Goal: Task Accomplishment & Management: Manage account settings

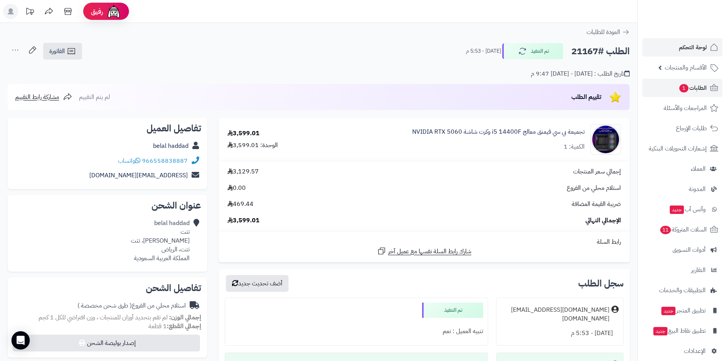
click at [683, 42] on span "لوحة التحكم" at bounding box center [693, 47] width 28 height 11
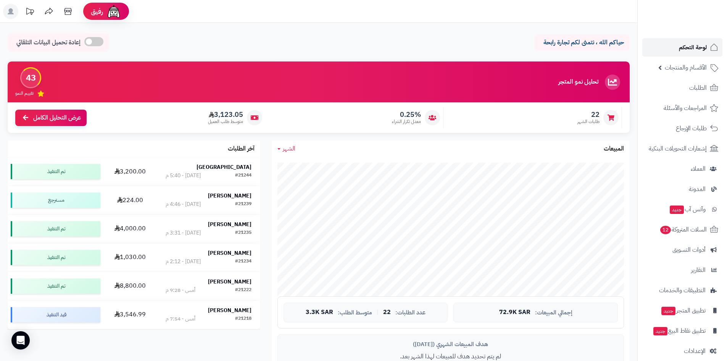
click at [667, 44] on link "لوحة التحكم" at bounding box center [682, 47] width 80 height 18
click at [685, 47] on span "لوحة التحكم" at bounding box center [693, 47] width 28 height 11
click at [698, 85] on span "الطلبات" at bounding box center [698, 87] width 18 height 11
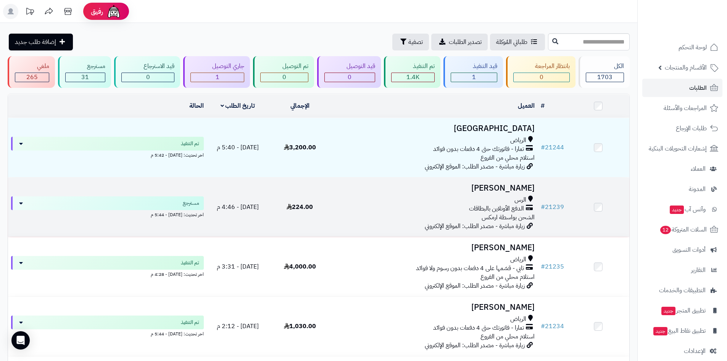
click at [503, 185] on h3 "[PERSON_NAME]" at bounding box center [434, 188] width 201 height 9
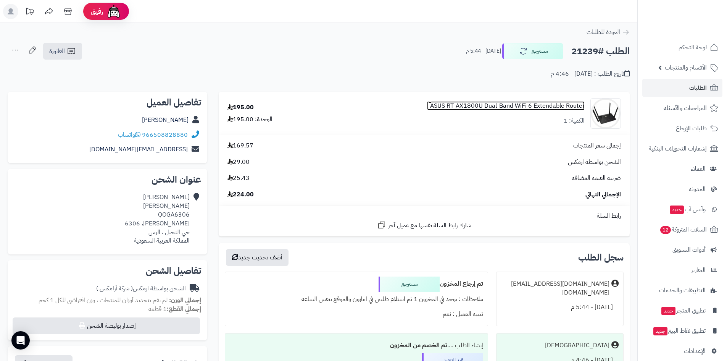
click at [514, 106] on link "ASUS RT-AX1800U Dual-Band WiFi 6 Extendable Router ." at bounding box center [506, 106] width 158 height 9
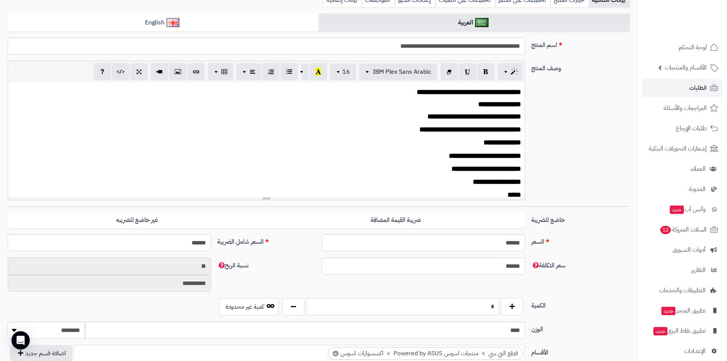
scroll to position [404, 0]
click at [293, 303] on button "button" at bounding box center [293, 306] width 22 height 18
type input "*"
click at [293, 303] on button "button" at bounding box center [293, 306] width 22 height 18
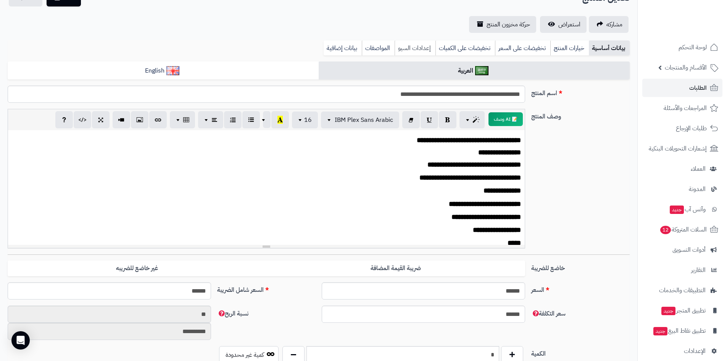
scroll to position [0, 0]
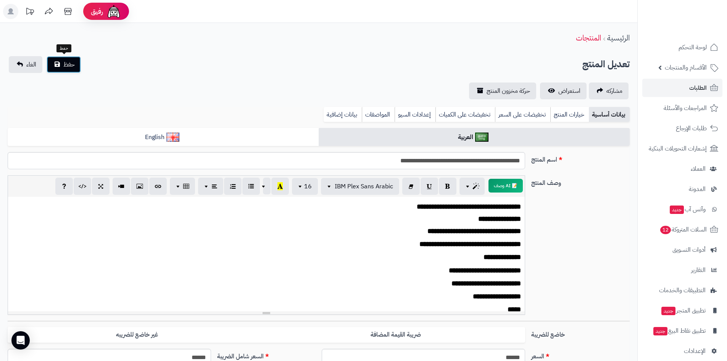
drag, startPoint x: 71, startPoint y: 63, endPoint x: 237, endPoint y: 62, distance: 166.4
click at [90, 63] on div "تعديل المنتج حفظ الغاء" at bounding box center [319, 64] width 622 height 17
click at [556, 89] on link "استعراض" at bounding box center [563, 90] width 47 height 17
click at [74, 58] on button "حفظ" at bounding box center [64, 64] width 34 height 17
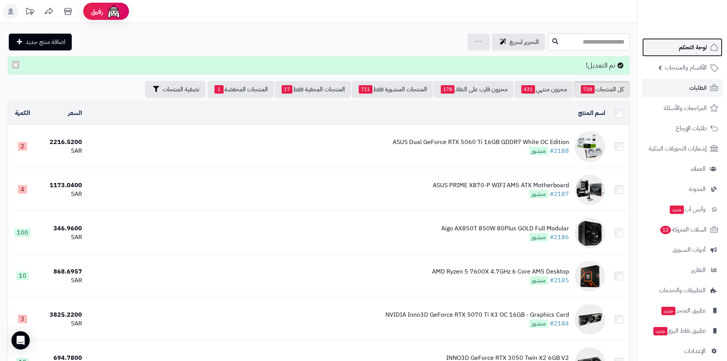
click at [678, 50] on link "لوحة التحكم" at bounding box center [682, 47] width 80 height 18
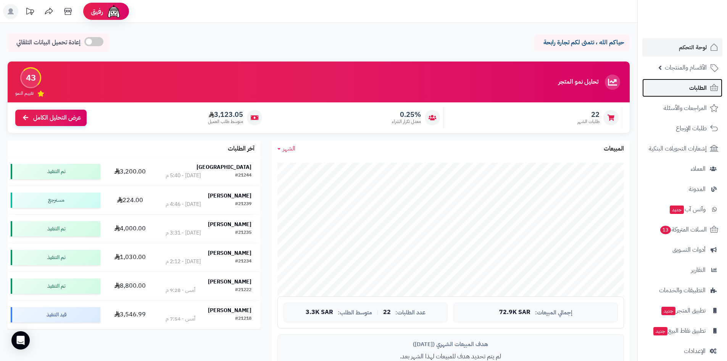
click at [686, 84] on link "الطلبات" at bounding box center [682, 88] width 80 height 18
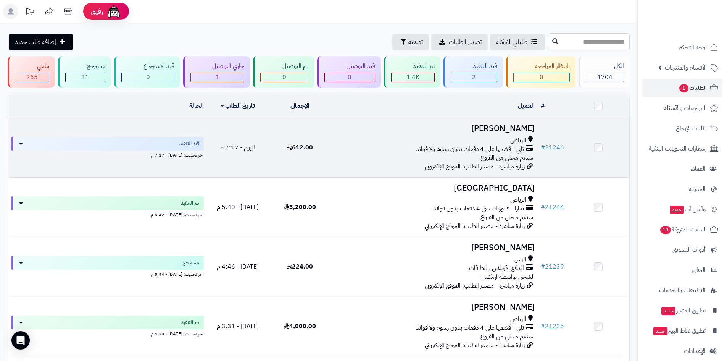
click at [499, 124] on h3 "Ashwag Alshamrani" at bounding box center [434, 128] width 201 height 9
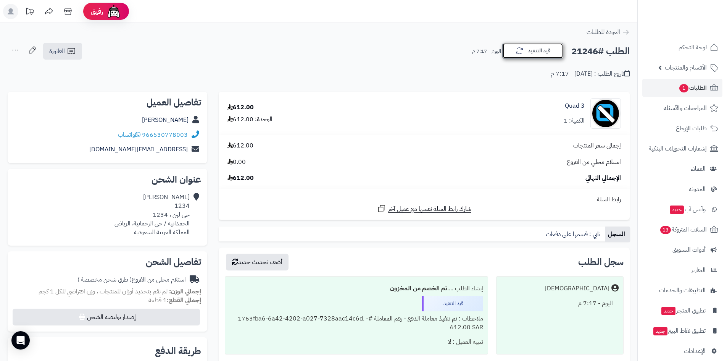
click at [536, 55] on button "قيد التنفيذ" at bounding box center [532, 51] width 61 height 16
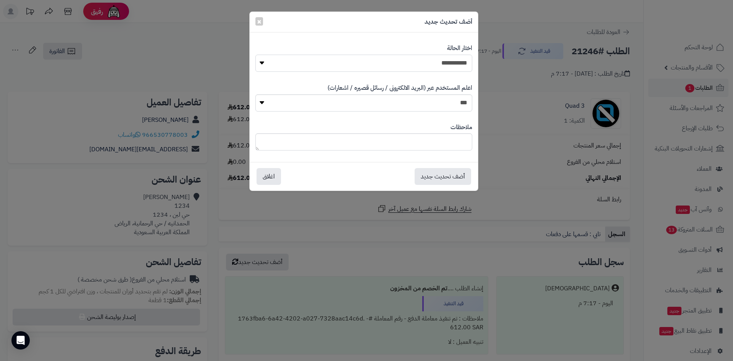
click at [455, 60] on select "**********" at bounding box center [363, 63] width 217 height 17
select select "*"
click at [255, 55] on select "**********" at bounding box center [363, 63] width 217 height 17
click at [447, 174] on button "أضف تحديث جديد" at bounding box center [442, 176] width 56 height 17
